Goal: Information Seeking & Learning: Learn about a topic

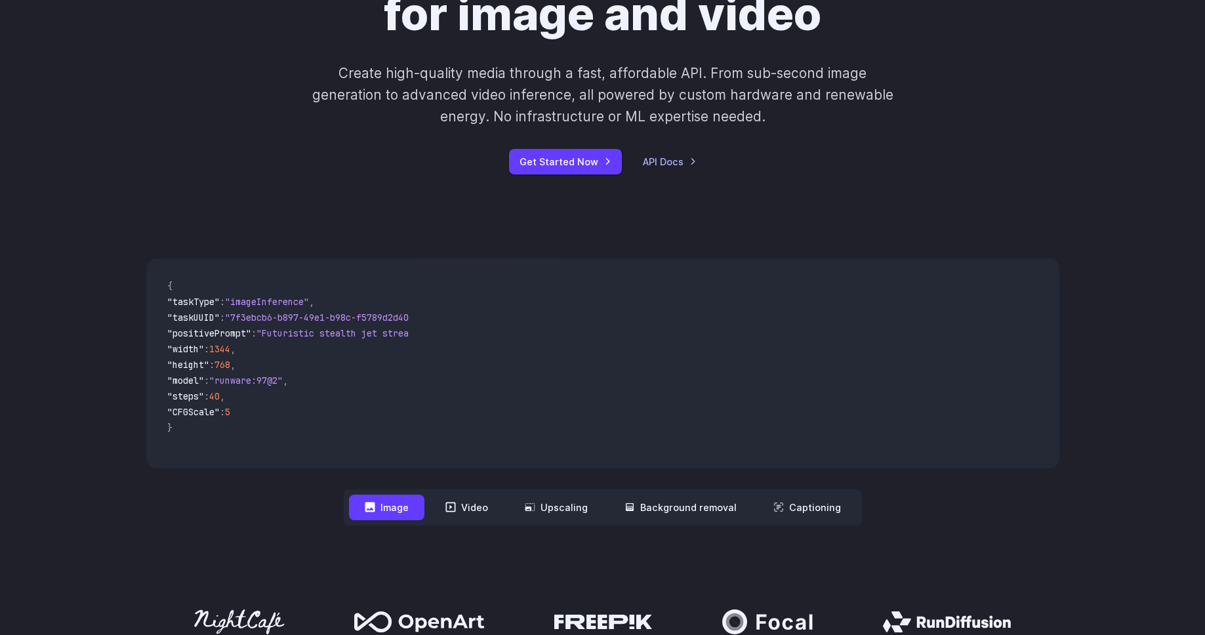
scroll to position [183, 0]
drag, startPoint x: 245, startPoint y: 462, endPoint x: 285, endPoint y: 462, distance: 40.0
click at [285, 462] on div "{ "taskType" : "imageInference" , "taskUUID" : "7f3ebcb6-b897-49e1-b98c-f5789d2…" at bounding box center [283, 363] width 274 height 210
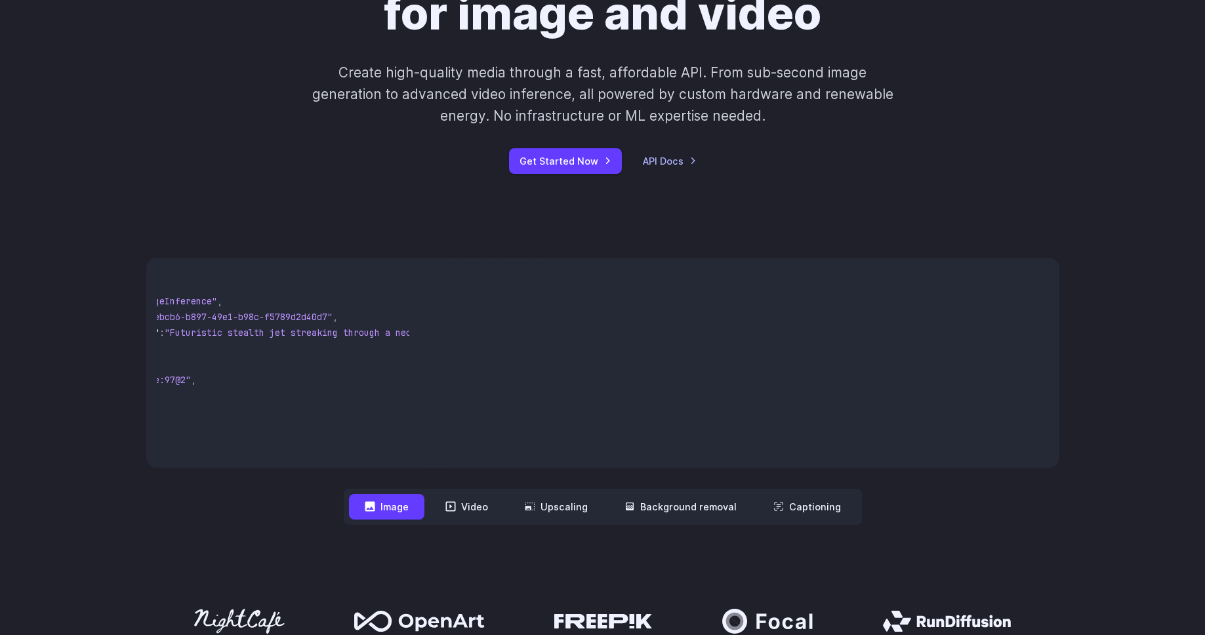
scroll to position [0, 0]
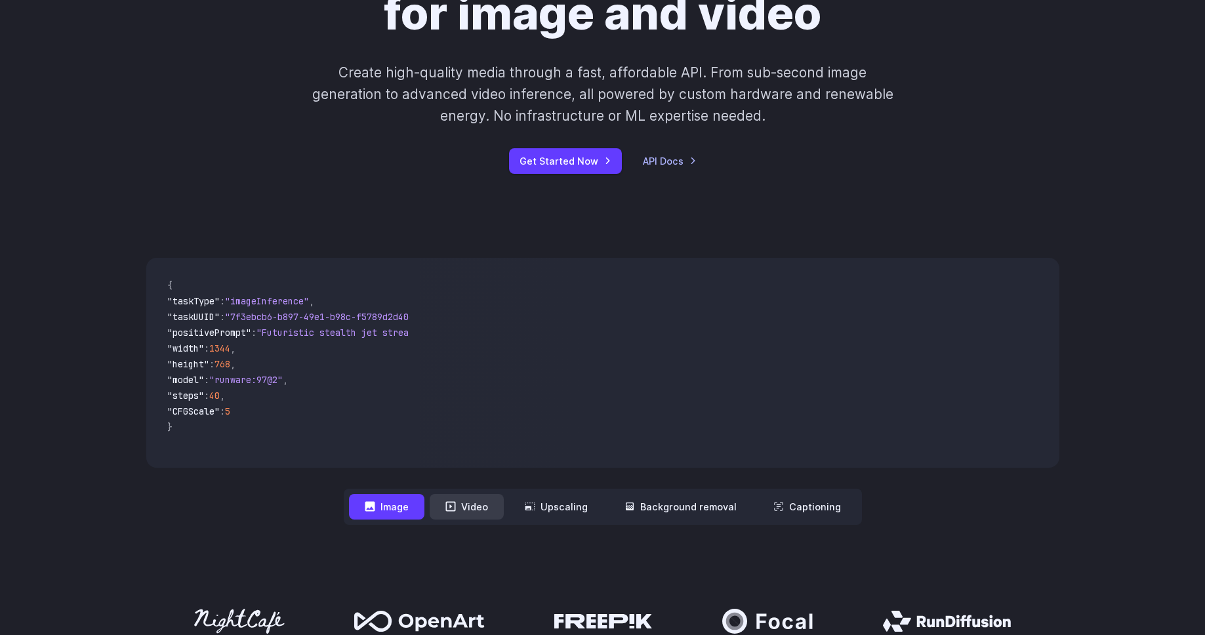
click at [474, 512] on button "Video" at bounding box center [467, 507] width 74 height 26
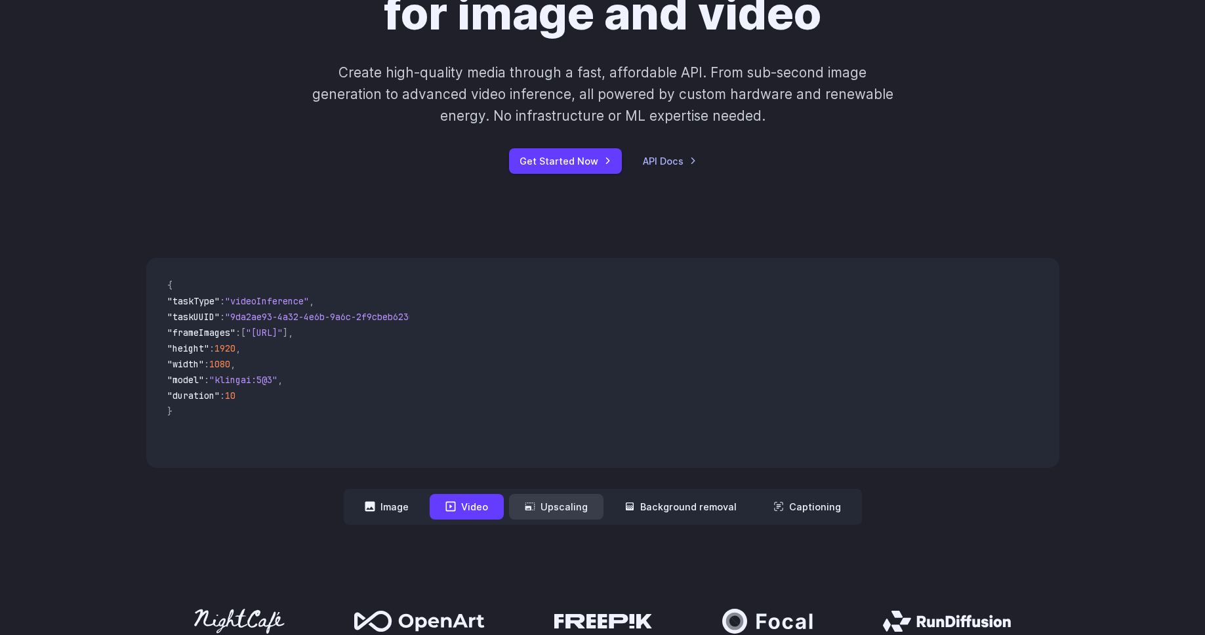
click at [544, 508] on button "Upscaling" at bounding box center [556, 507] width 94 height 26
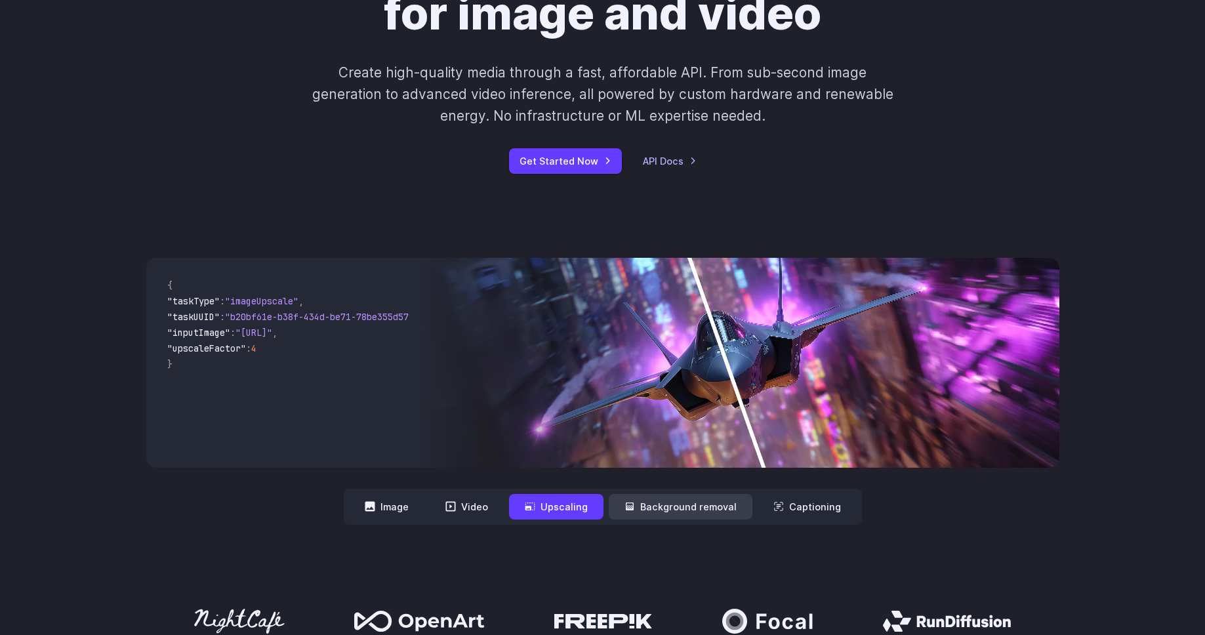
click at [684, 514] on button "Background removal" at bounding box center [681, 507] width 144 height 26
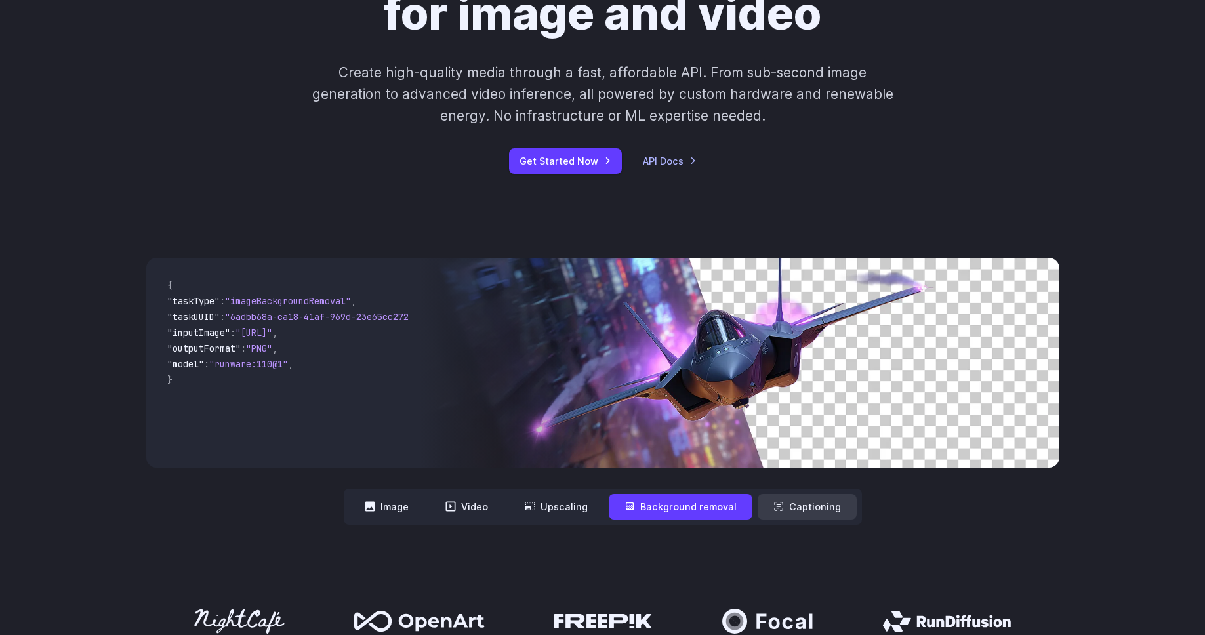
click at [791, 509] on button "Captioning" at bounding box center [807, 507] width 99 height 26
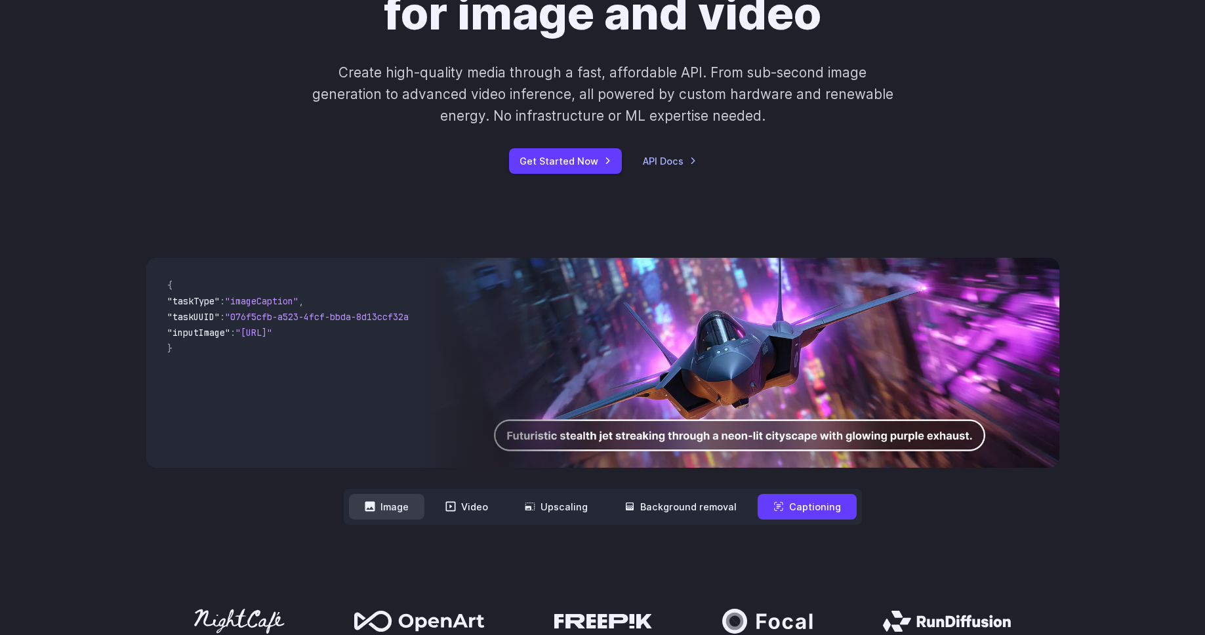
click at [386, 508] on button "Image" at bounding box center [386, 507] width 75 height 26
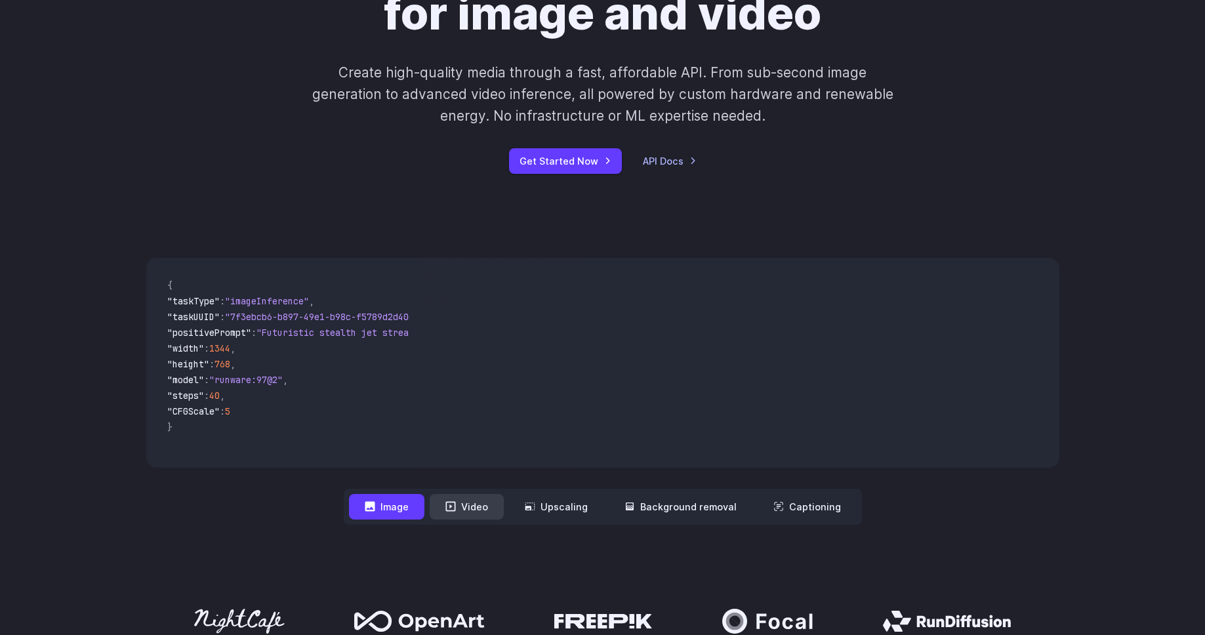
click at [473, 507] on button "Video" at bounding box center [467, 507] width 74 height 26
click at [399, 502] on button "Image" at bounding box center [386, 507] width 75 height 26
click at [683, 504] on button "Background removal" at bounding box center [681, 507] width 144 height 26
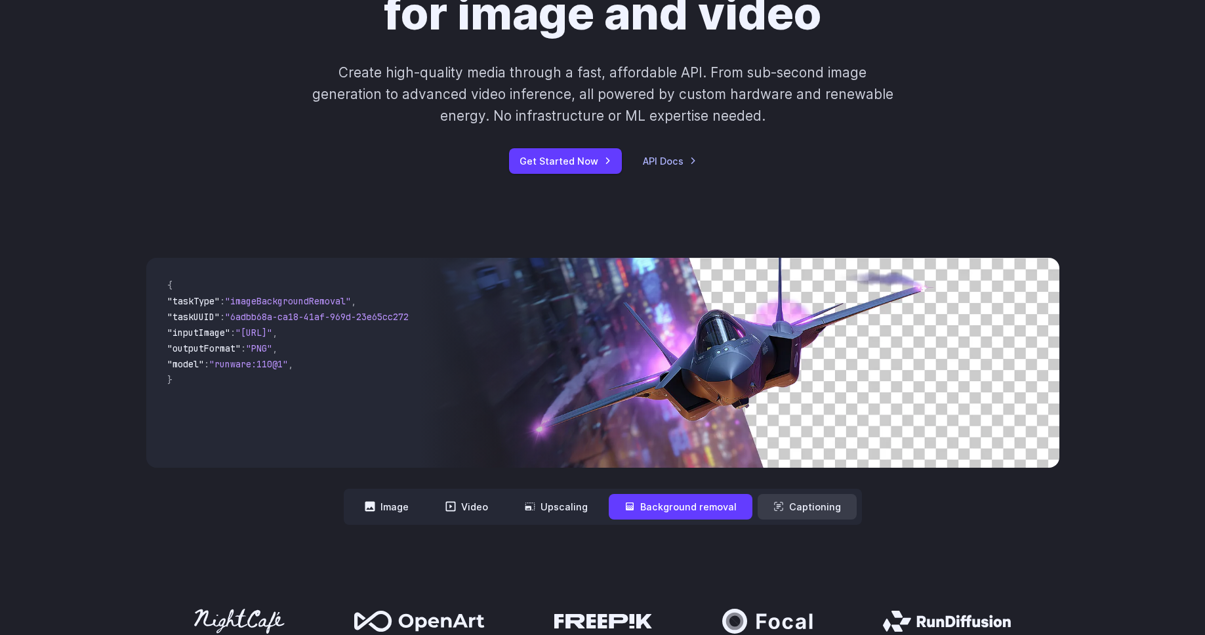
click at [808, 508] on button "Captioning" at bounding box center [807, 507] width 99 height 26
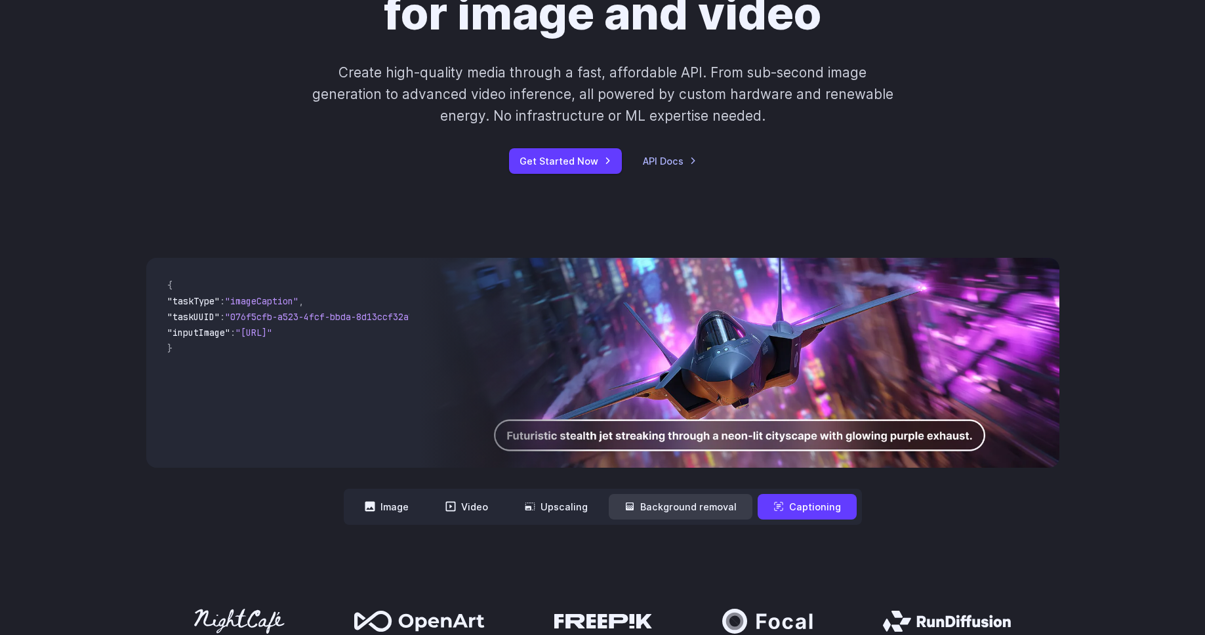
click at [704, 508] on button "Background removal" at bounding box center [681, 507] width 144 height 26
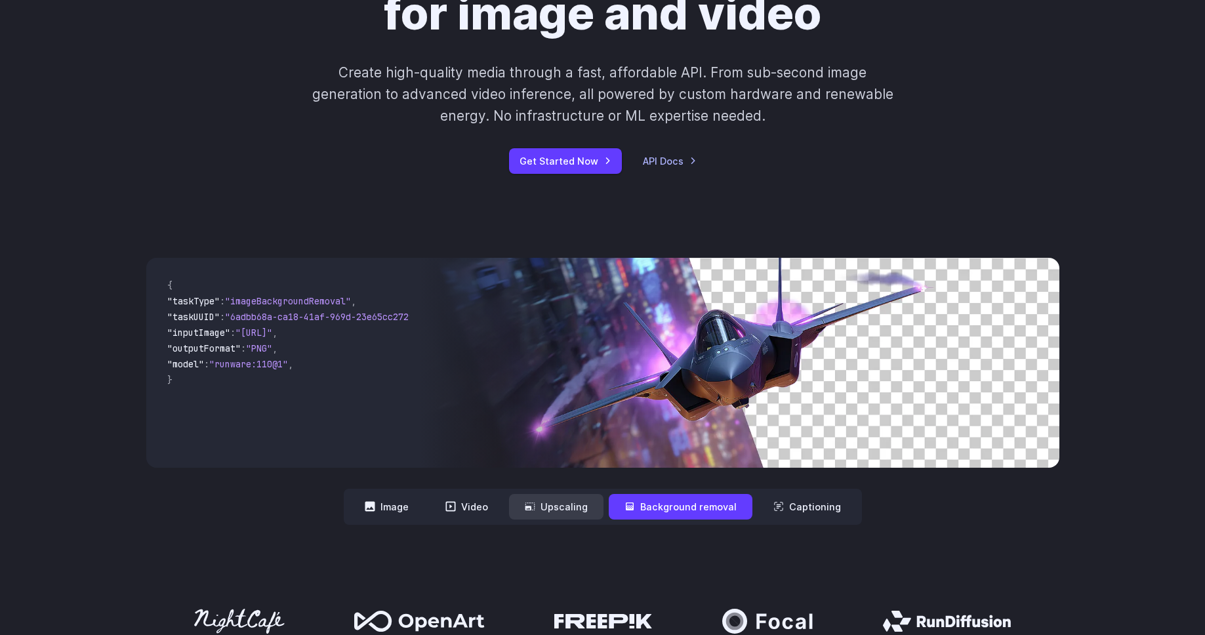
click at [562, 508] on button "Upscaling" at bounding box center [556, 507] width 94 height 26
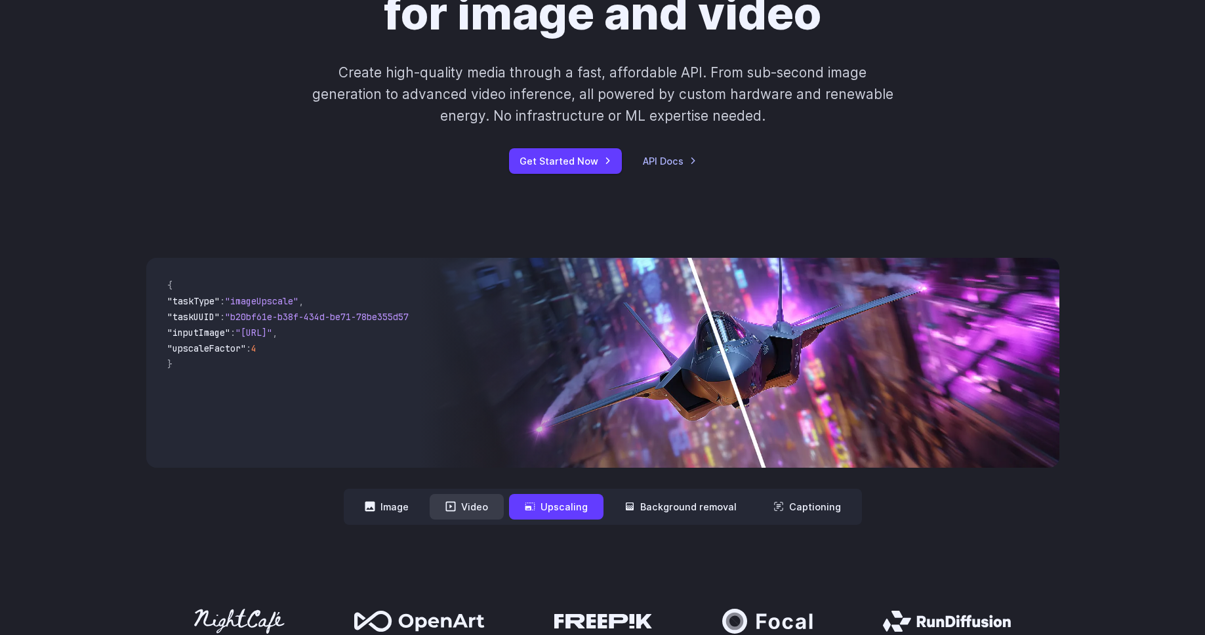
click at [476, 509] on button "Video" at bounding box center [467, 507] width 74 height 26
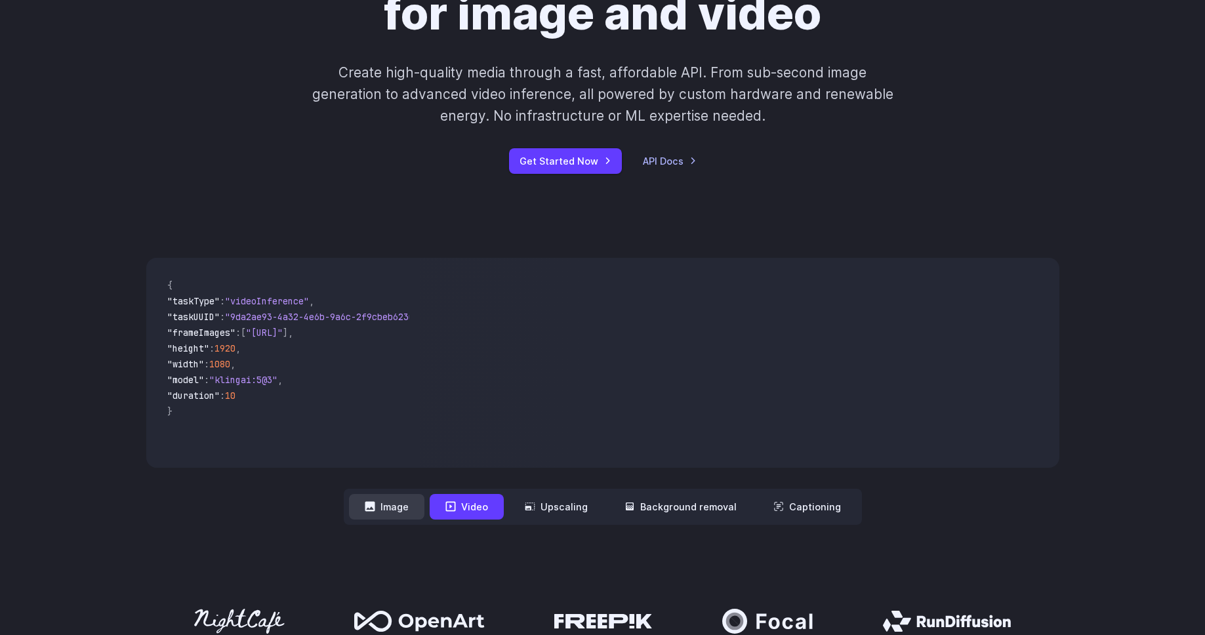
click at [386, 509] on button "Image" at bounding box center [386, 507] width 75 height 26
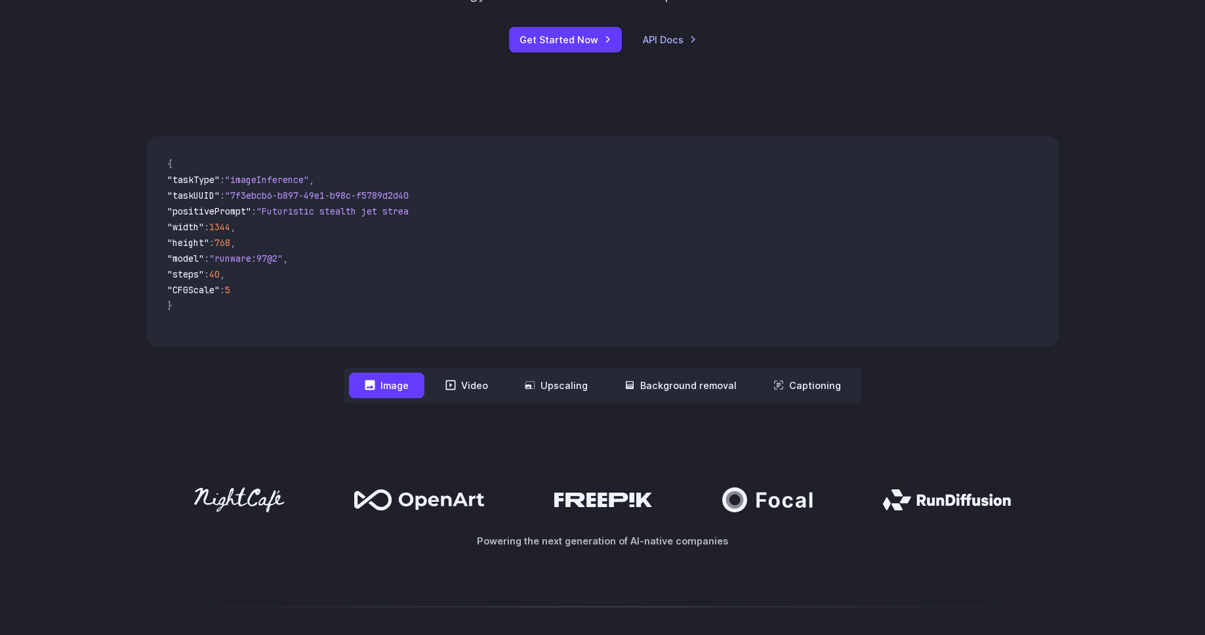
scroll to position [362, 0]
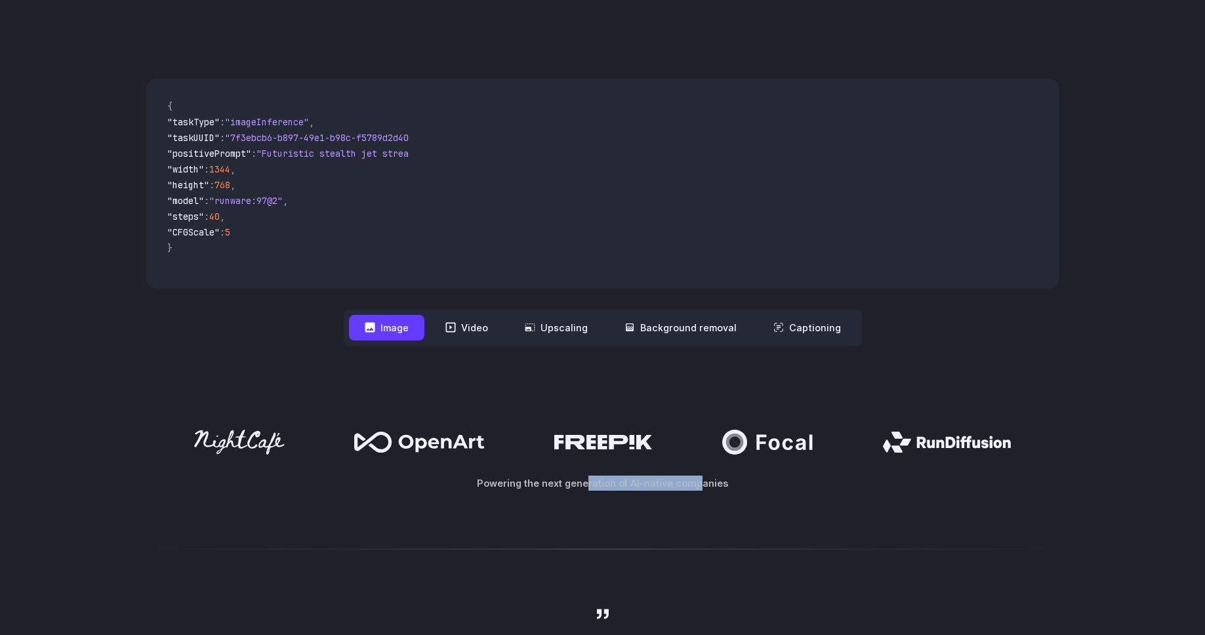
drag, startPoint x: 697, startPoint y: 484, endPoint x: 586, endPoint y: 486, distance: 111.5
click at [586, 486] on p "Powering the next generation of AI-native companies" at bounding box center [602, 483] width 913 height 15
drag, startPoint x: 661, startPoint y: 483, endPoint x: 563, endPoint y: 483, distance: 98.4
click at [563, 483] on p "Powering the next generation of AI-native companies" at bounding box center [602, 483] width 913 height 15
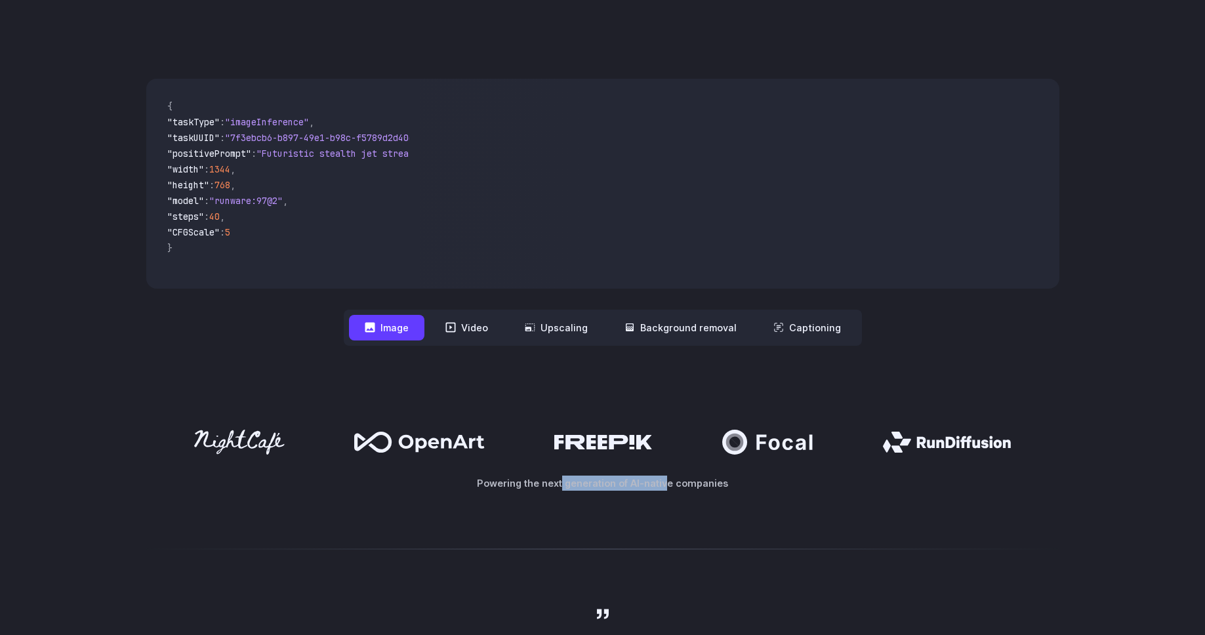
click at [563, 483] on p "Powering the next generation of AI-native companies" at bounding box center [602, 483] width 913 height 15
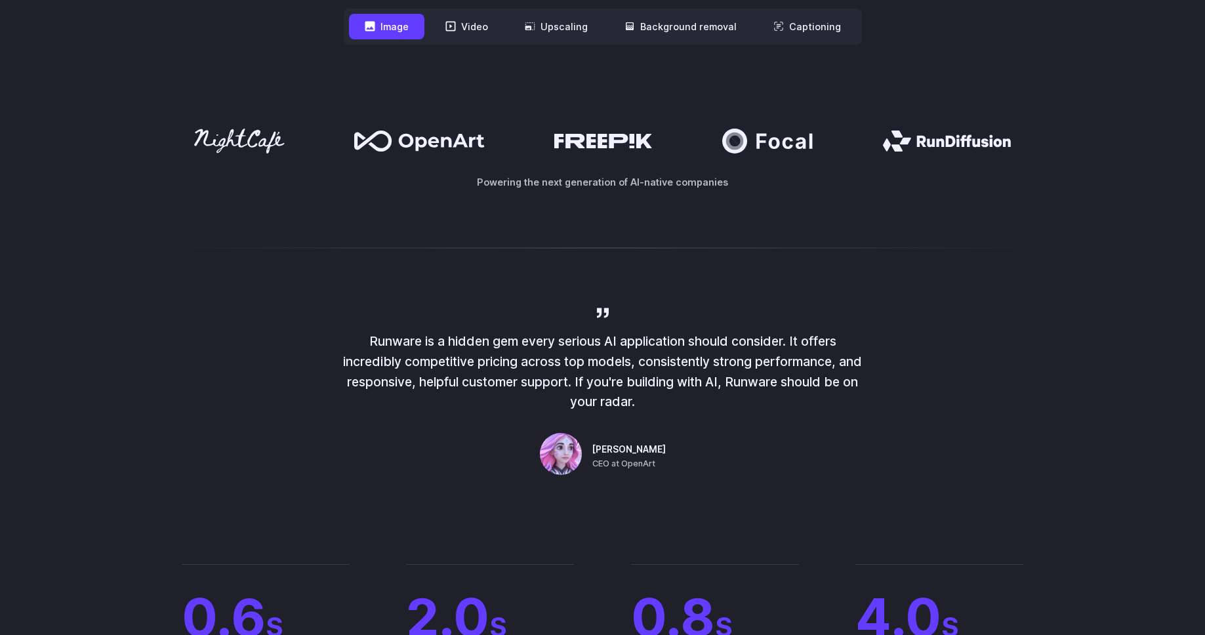
scroll to position [666, 0]
